Goal: Information Seeking & Learning: Learn about a topic

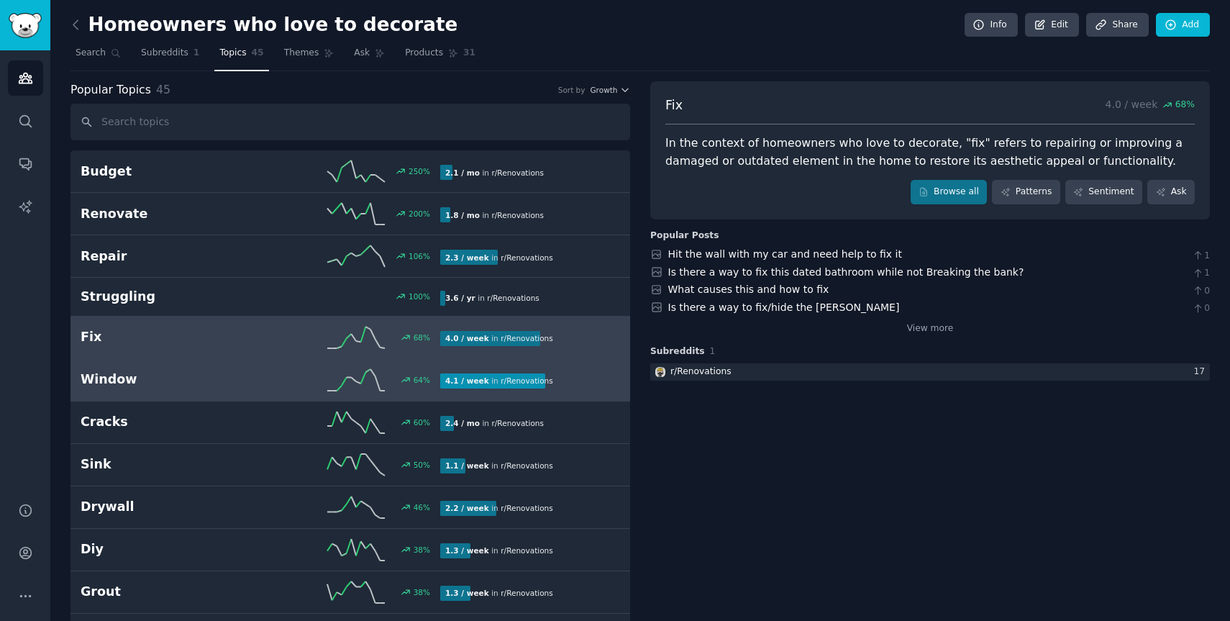
click at [163, 390] on link "Window 64 % 4.1 / week in r/ Renovations" at bounding box center [349, 380] width 559 height 42
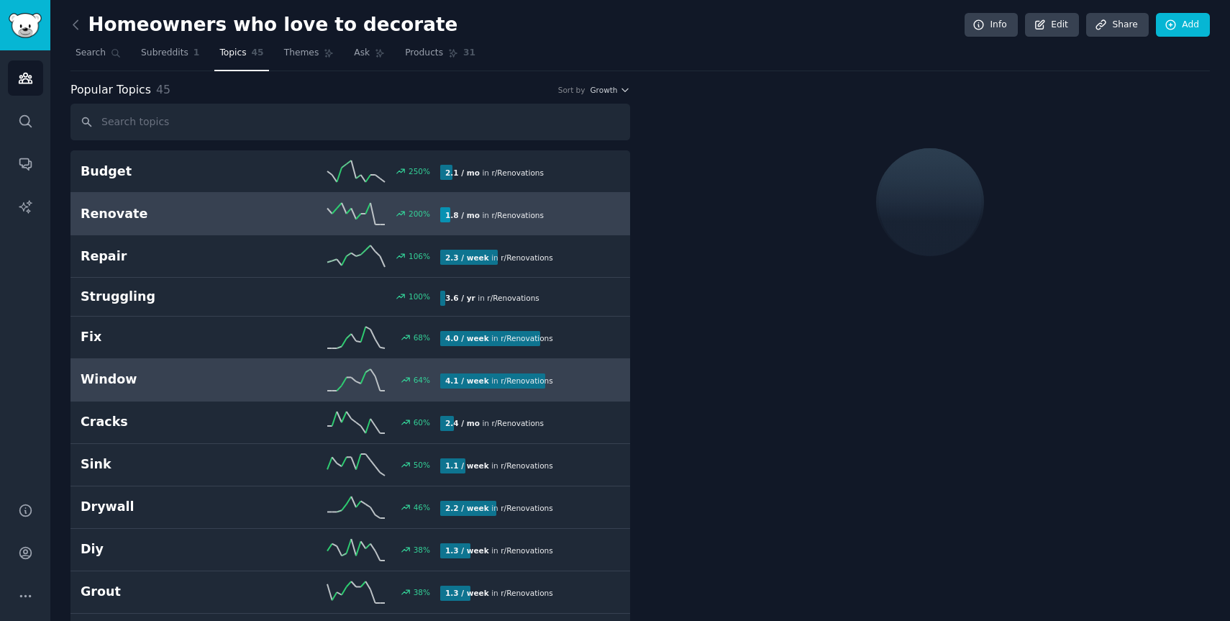
click at [161, 217] on h2 "Renovate" at bounding box center [171, 214] width 180 height 18
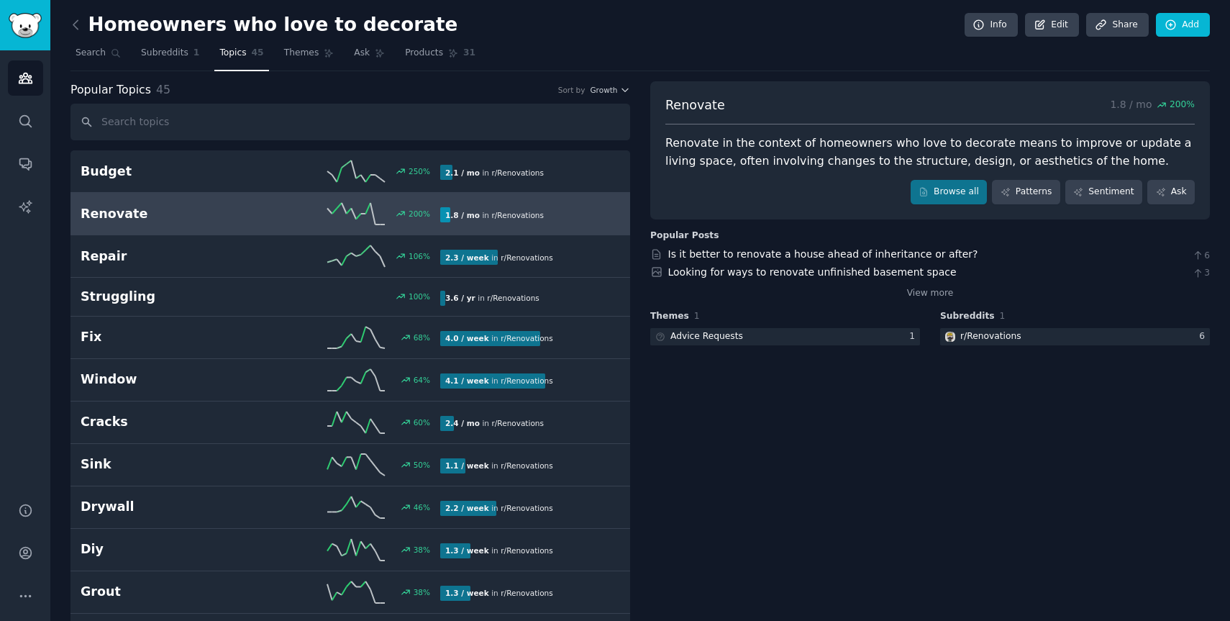
click at [138, 218] on h2 "Renovate" at bounding box center [171, 214] width 180 height 18
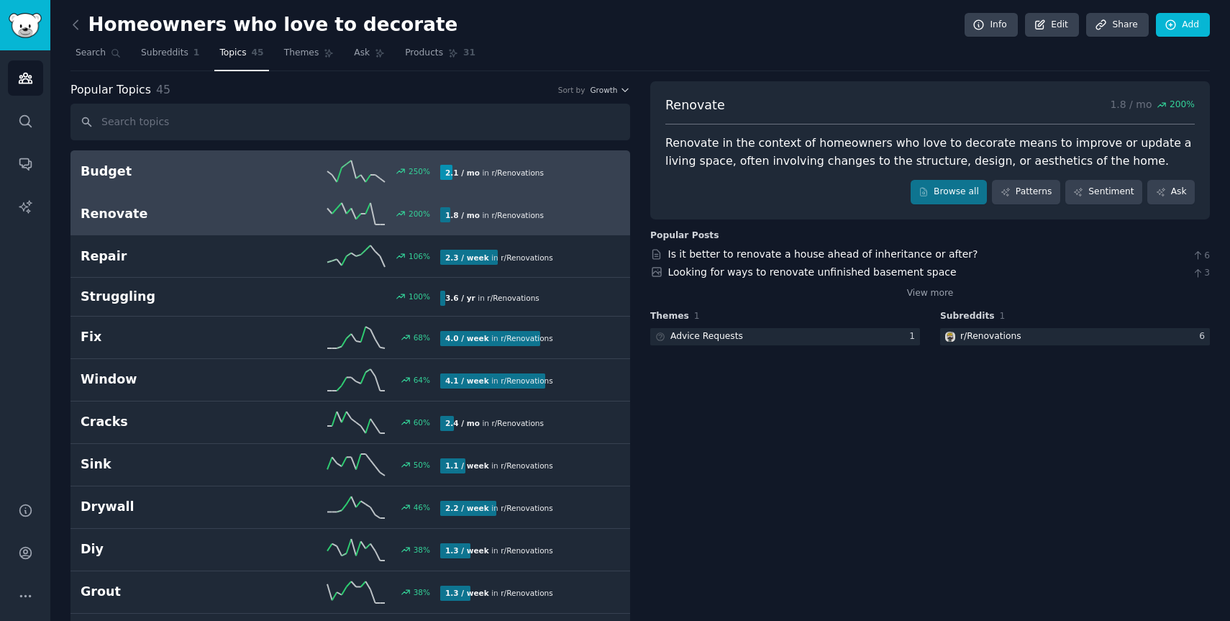
click at [158, 188] on link "Budget 250 % 2.1 / mo in r/ Renovations" at bounding box center [349, 171] width 559 height 42
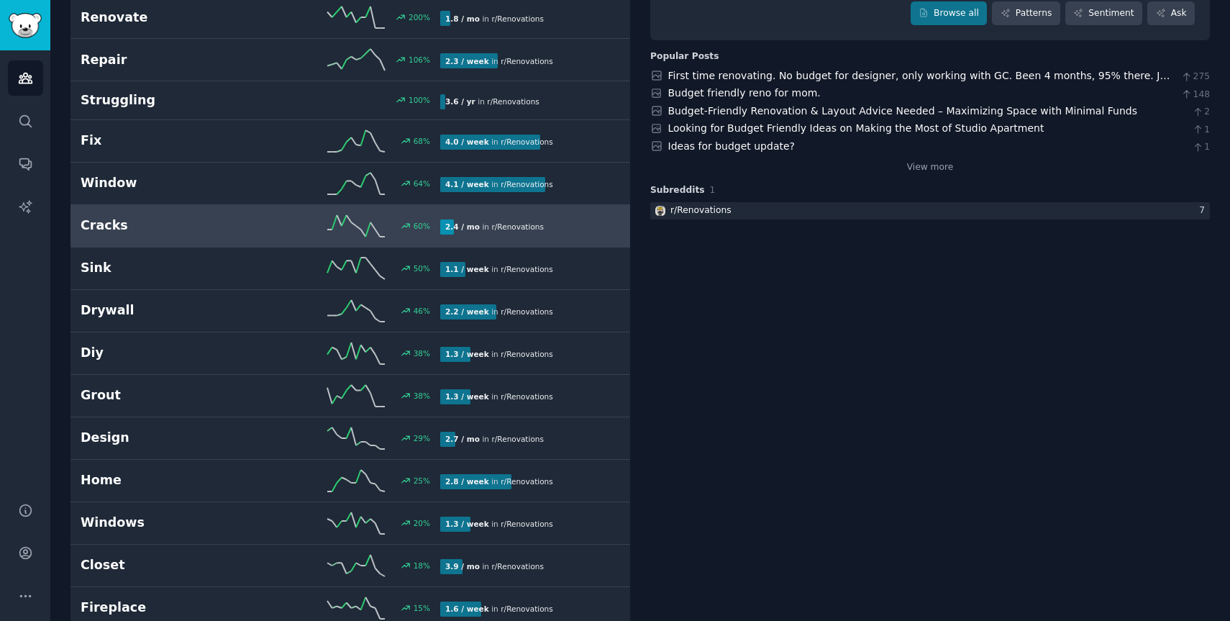
scroll to position [247, 0]
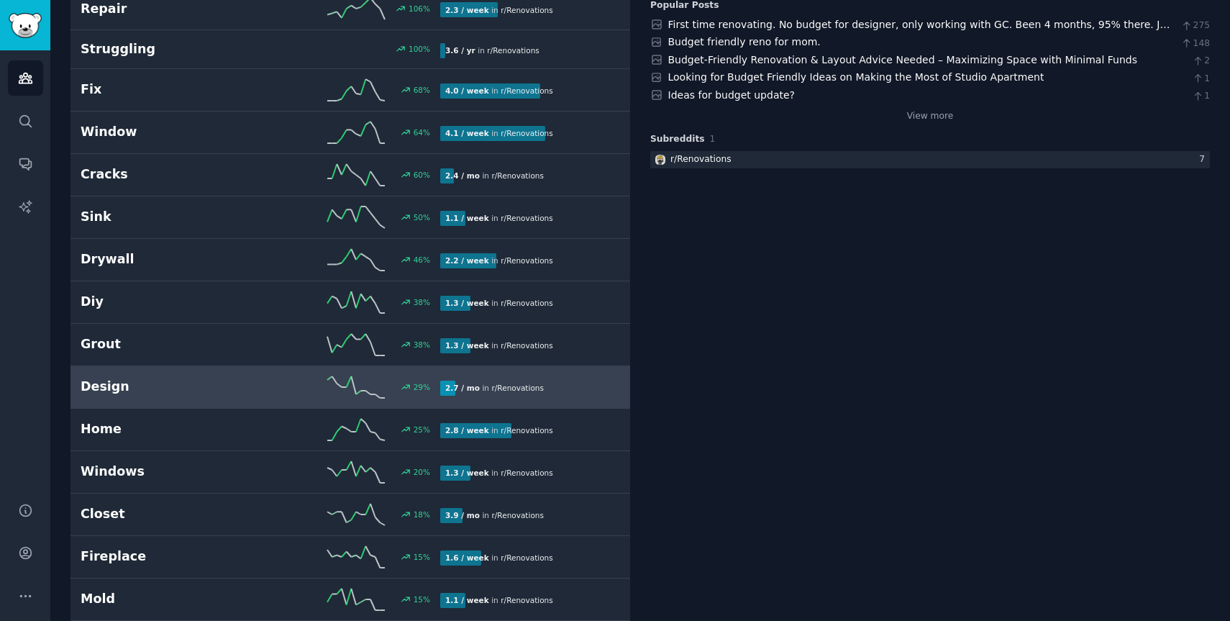
click at [127, 391] on h2 "Design" at bounding box center [171, 387] width 180 height 18
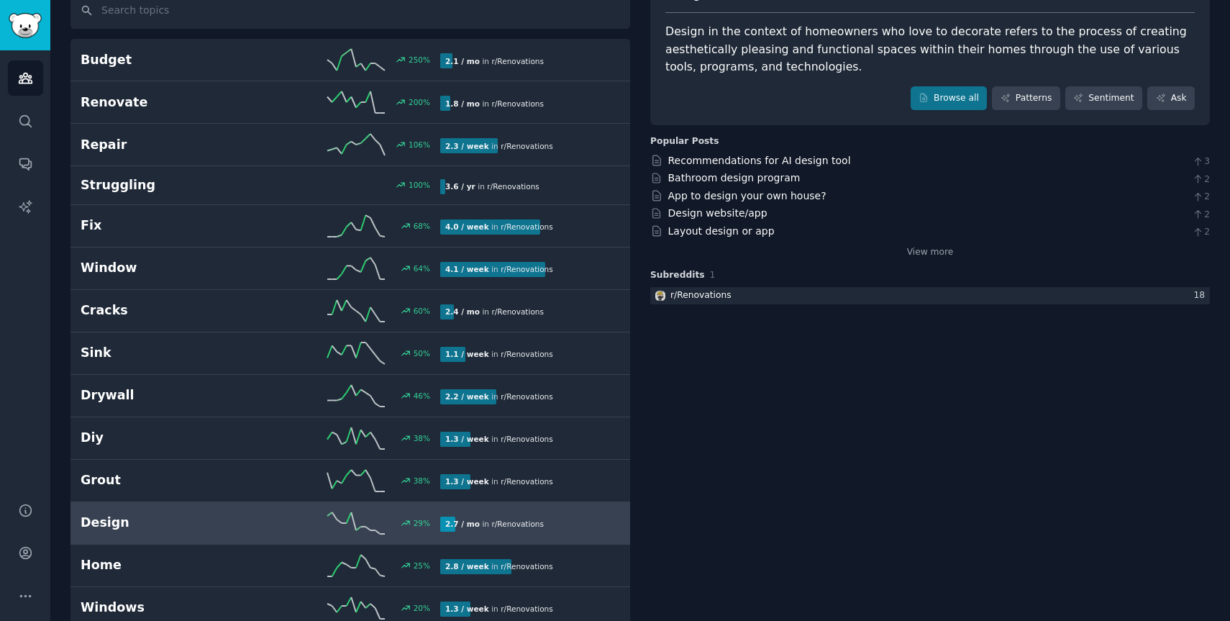
scroll to position [163, 0]
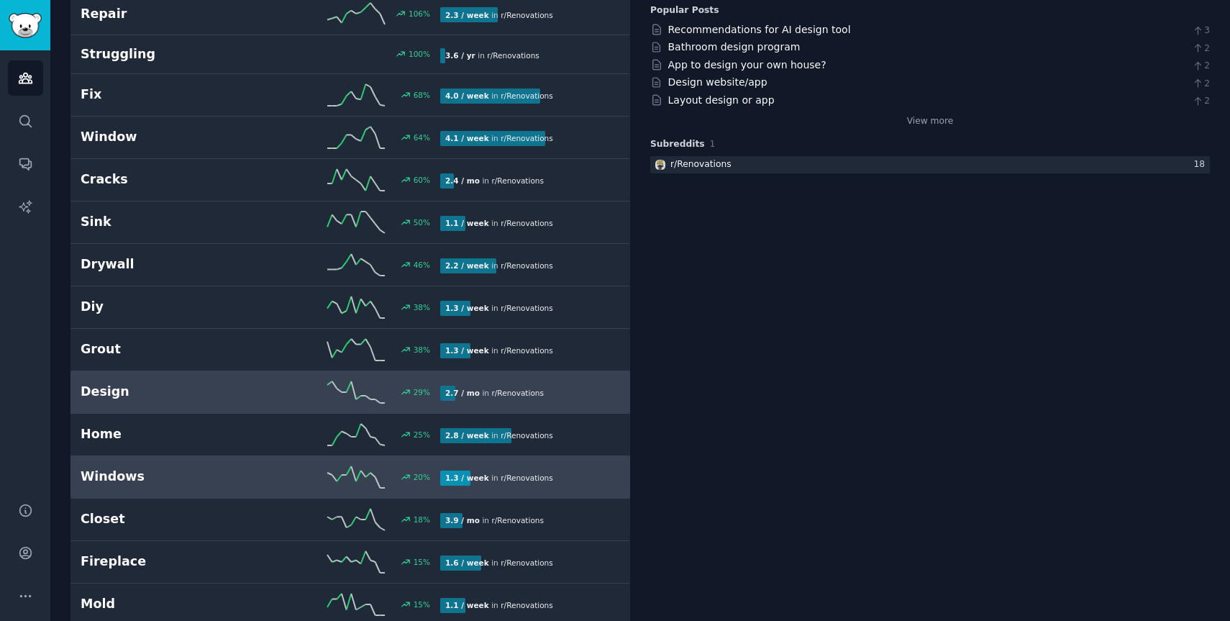
click at [136, 470] on h2 "Windows" at bounding box center [171, 476] width 180 height 18
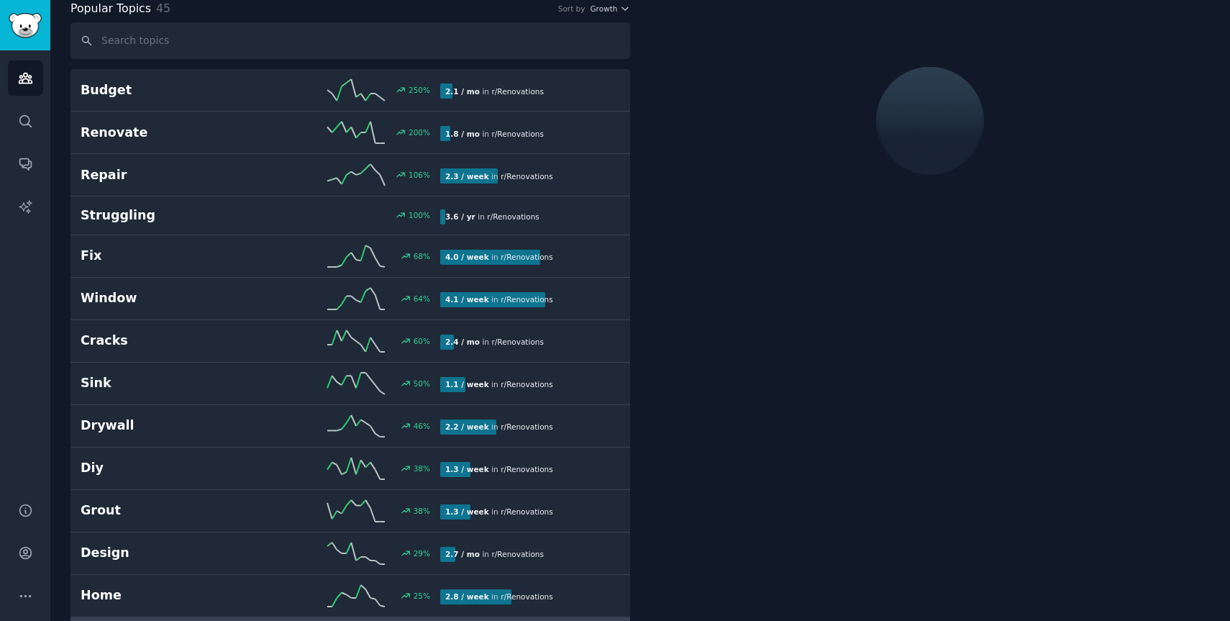
scroll to position [81, 0]
